Goal: Information Seeking & Learning: Find specific fact

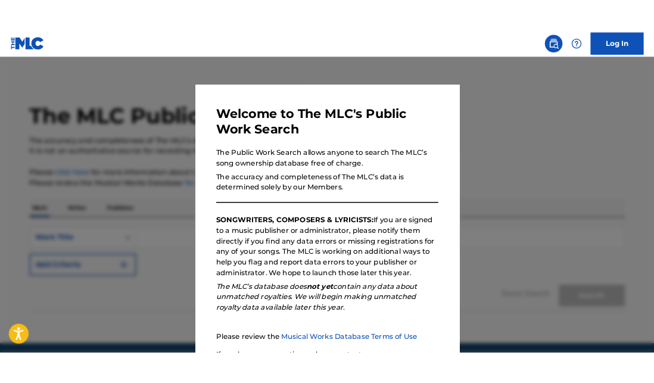
scroll to position [110, 0]
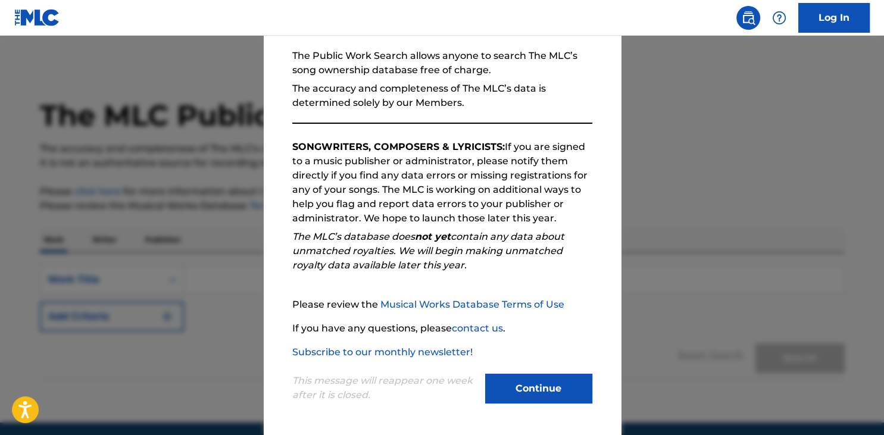
click at [528, 392] on button "Continue" at bounding box center [538, 389] width 107 height 30
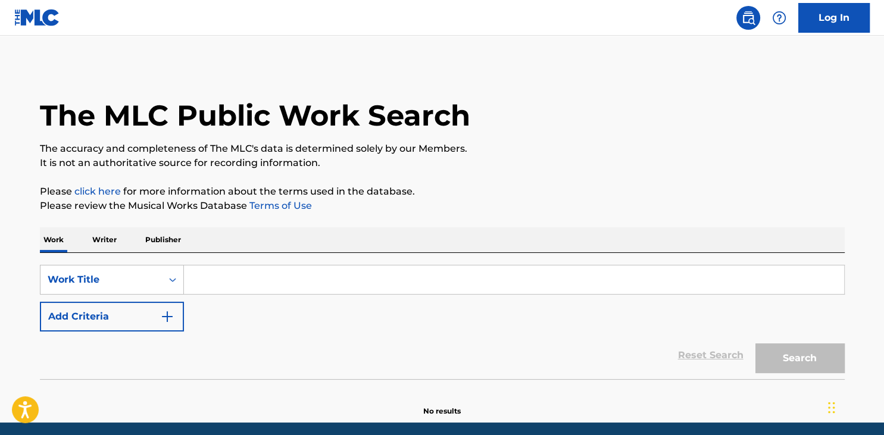
click at [247, 273] on input "Search Form" at bounding box center [514, 280] width 660 height 29
click at [244, 278] on input "m" at bounding box center [514, 280] width 660 height 29
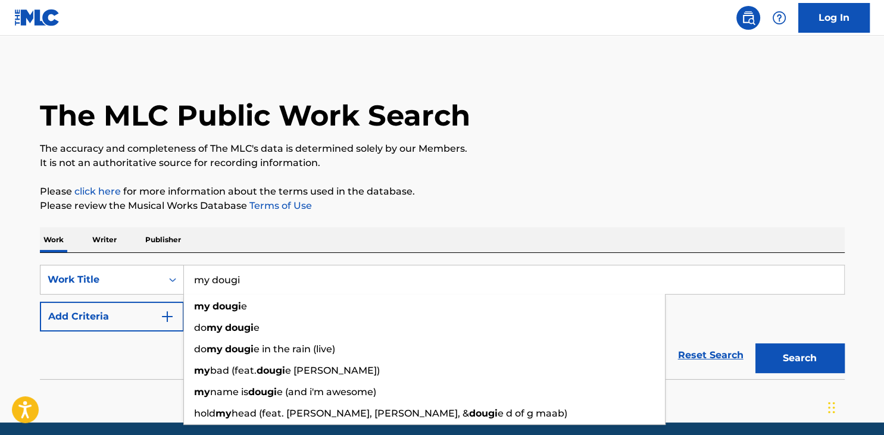
click at [756, 344] on button "Search" at bounding box center [800, 359] width 89 height 30
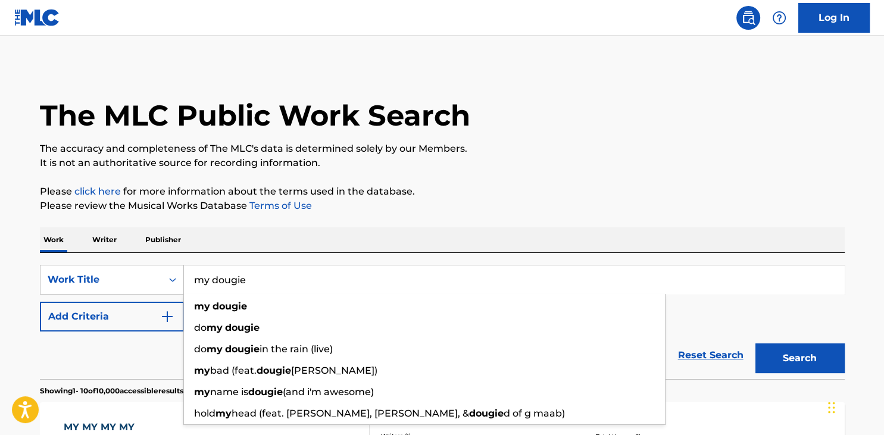
type input "my dougie"
click at [756, 344] on button "Search" at bounding box center [800, 359] width 89 height 30
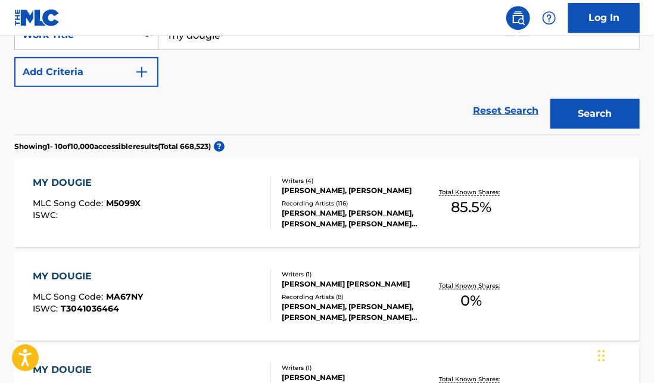
scroll to position [245, 0]
click at [369, 204] on div "Recording Artists ( 116 )" at bounding box center [350, 202] width 137 height 9
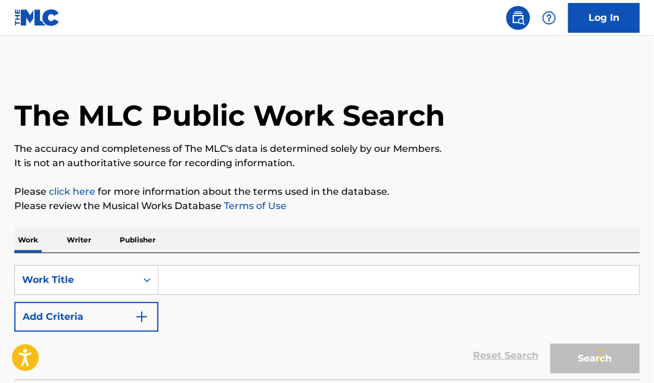
click at [180, 275] on input "Search Form" at bounding box center [398, 280] width 481 height 29
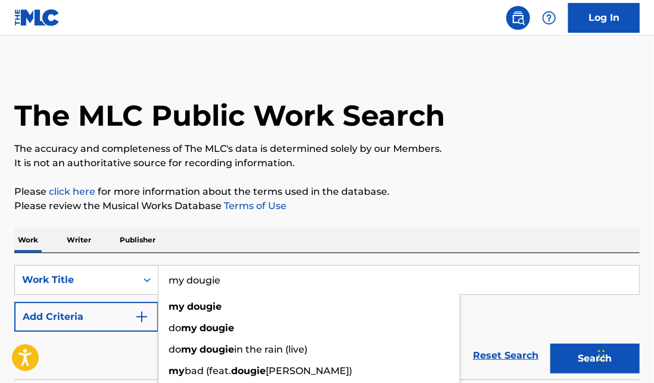
type input "my dougie"
click at [550, 344] on button "Search" at bounding box center [594, 359] width 89 height 30
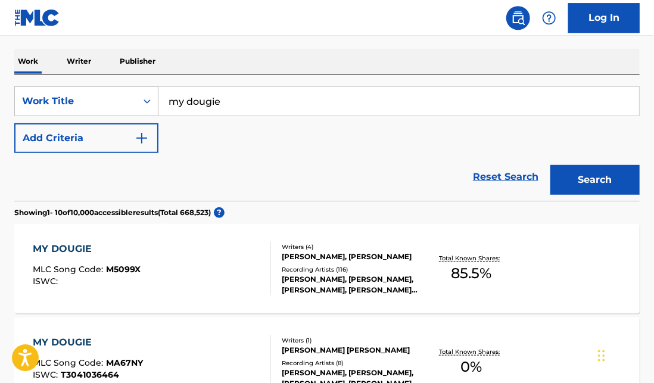
scroll to position [179, 0]
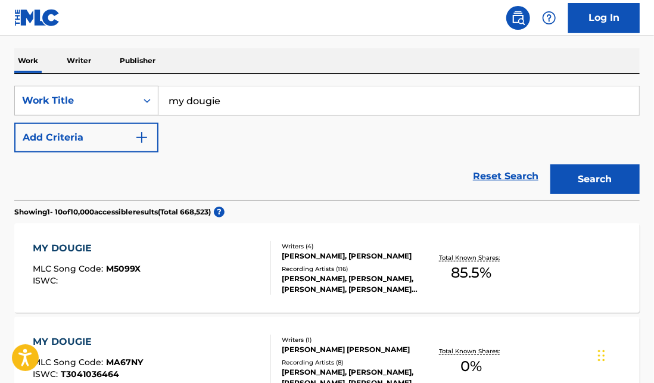
click at [311, 273] on div "Recording Artists ( 116 )" at bounding box center [350, 268] width 137 height 9
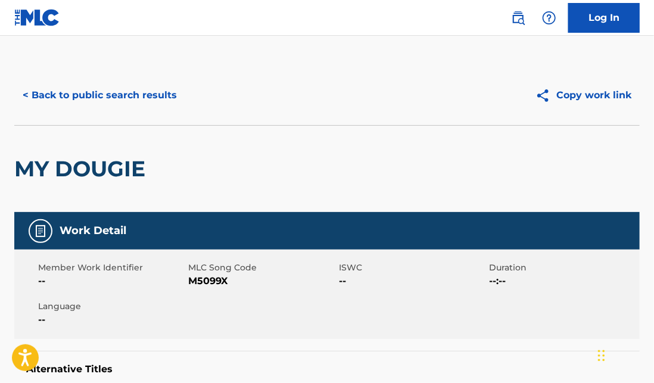
click at [543, 96] on img at bounding box center [545, 95] width 21 height 15
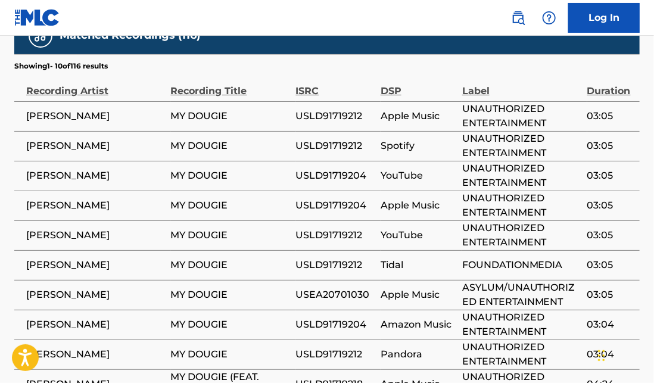
scroll to position [1574, 0]
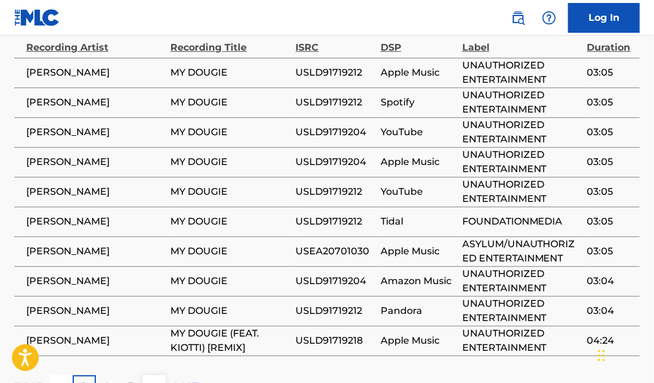
click at [107, 379] on p "2" at bounding box center [107, 386] width 5 height 14
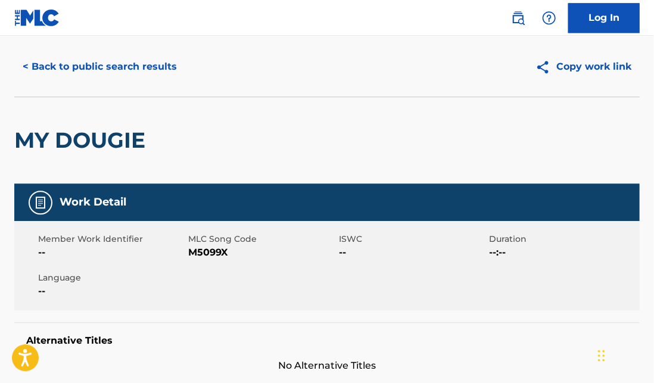
scroll to position [0, 0]
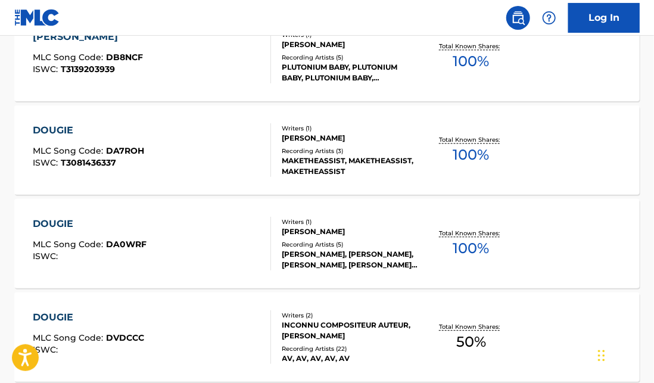
scroll to position [1074, 0]
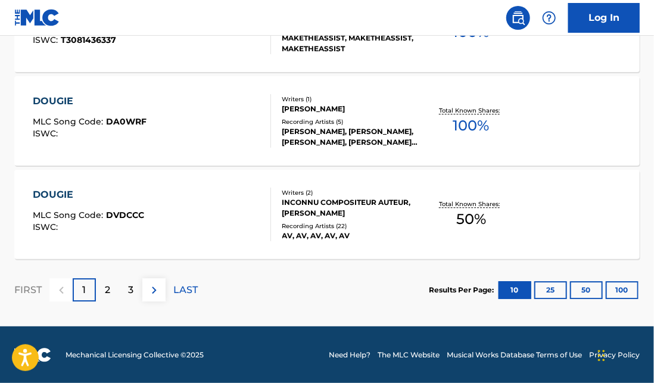
click at [106, 290] on p "2" at bounding box center [107, 290] width 5 height 14
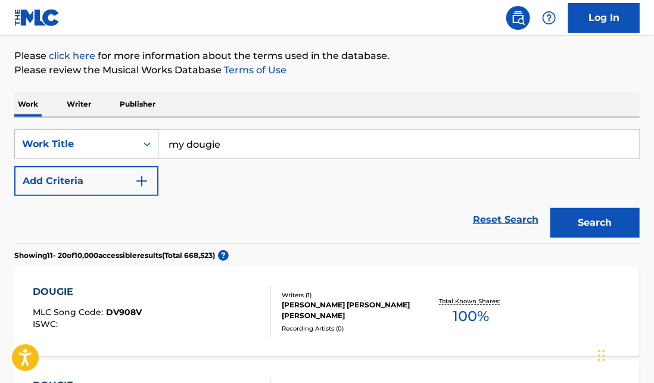
scroll to position [0, 0]
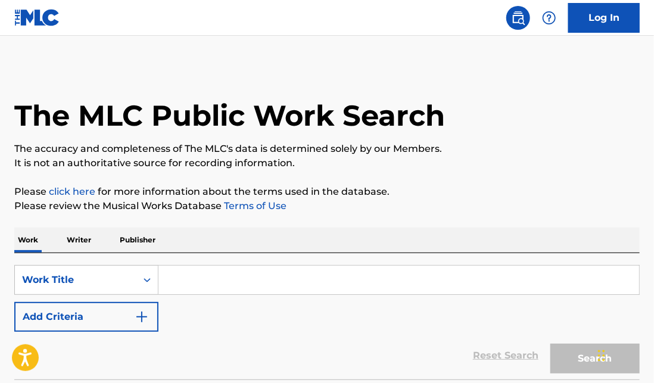
click at [201, 282] on input "Search Form" at bounding box center [398, 280] width 481 height 29
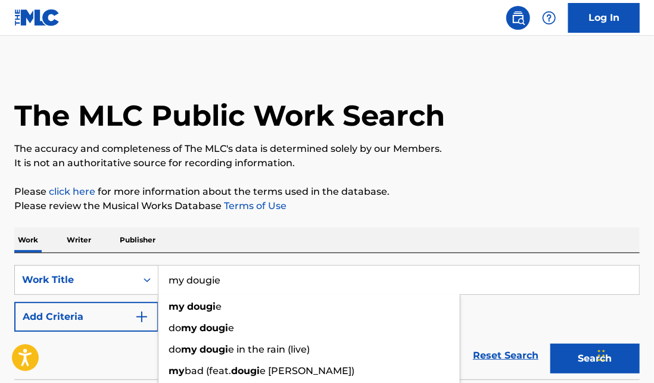
type input "my dougie"
click at [550, 344] on button "Search" at bounding box center [594, 359] width 89 height 30
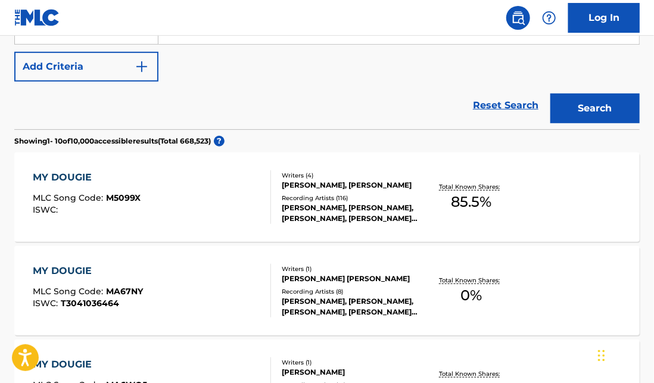
scroll to position [252, 0]
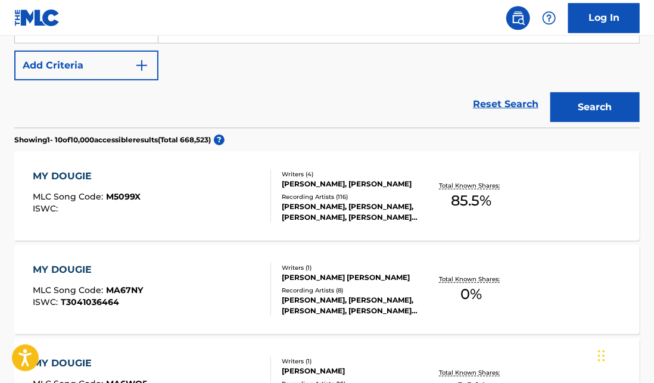
click at [311, 199] on div "Recording Artists ( 116 )" at bounding box center [350, 196] width 137 height 9
